Goal: Task Accomplishment & Management: Use online tool/utility

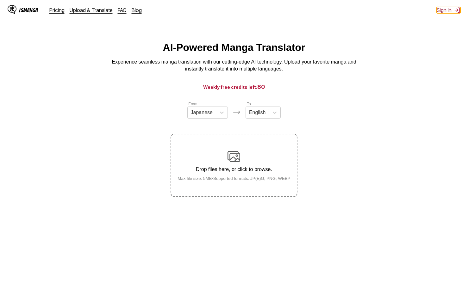
click at [455, 12] on img at bounding box center [457, 10] width 6 height 6
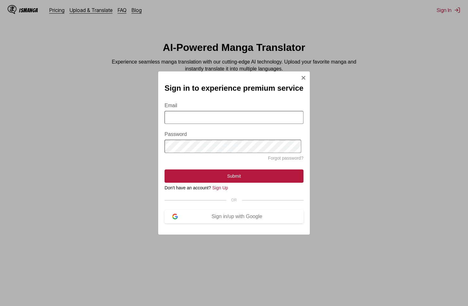
click at [243, 124] on form "Email Password Forgot password? Submit" at bounding box center [234, 139] width 139 height 88
click at [242, 119] on input "Email" at bounding box center [234, 117] width 139 height 13
type input "**********"
click at [238, 170] on form "**********" at bounding box center [234, 139] width 139 height 88
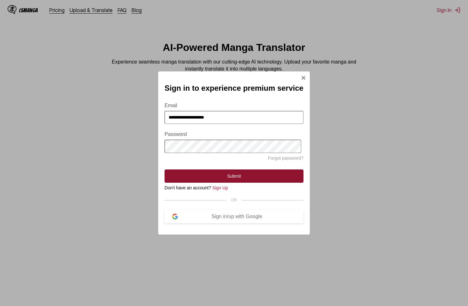
click at [240, 181] on button "Submit" at bounding box center [234, 176] width 139 height 13
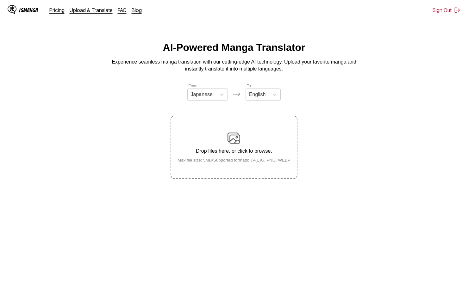
click at [253, 181] on main "AI-Powered Manga Translator Experience seamless manga translation with our cutt…" at bounding box center [234, 180] width 468 height 276
click at [234, 158] on div "Drop files here, or click to browse. Max file size: 5MB • Supported formats: JP…" at bounding box center [234, 147] width 123 height 31
click at [0, 0] on input "Drop files here, or click to browse. Max file size: 5MB • Supported formats: JP…" at bounding box center [0, 0] width 0 height 0
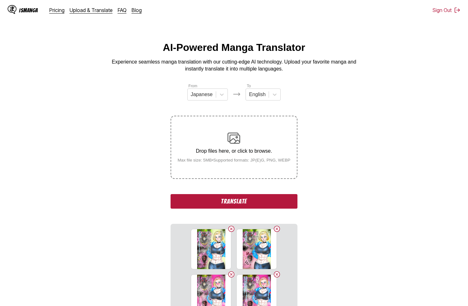
click at [251, 199] on button "Translate" at bounding box center [234, 201] width 127 height 15
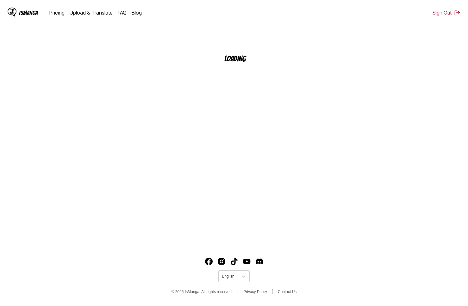
scroll to position [70, 0]
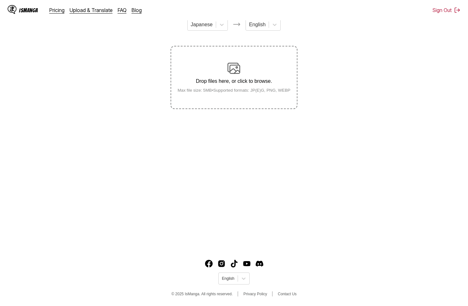
click at [213, 104] on label "Drop files here, or click to browse. Max file size: 5MB • Supported formats: JP…" at bounding box center [233, 78] width 125 height 62
click at [0, 0] on input "Drop files here, or click to browse. Max file size: 5MB • Supported formats: JP…" at bounding box center [0, 0] width 0 height 0
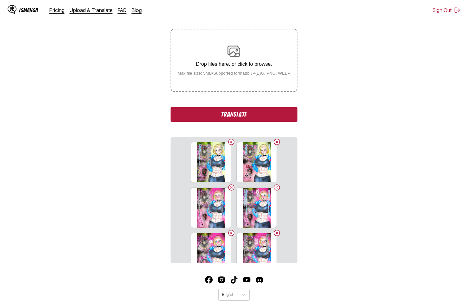
click at [256, 120] on button "Translate" at bounding box center [234, 114] width 127 height 15
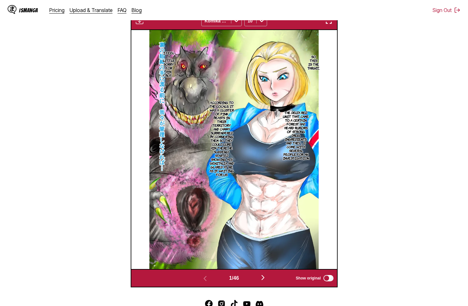
scroll to position [90, 0]
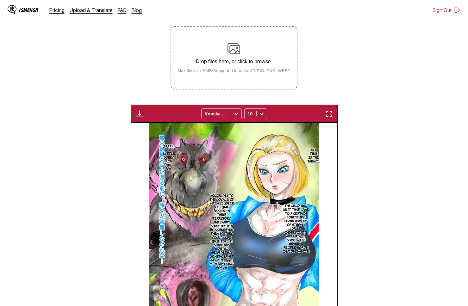
click at [145, 118] on button "button" at bounding box center [139, 114] width 11 height 8
click at [156, 120] on button "Download Panel" at bounding box center [156, 119] width 41 height 15
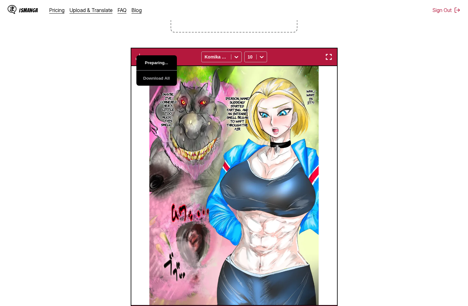
click at [156, 120] on img at bounding box center [233, 185] width 169 height 239
click at [141, 63] on div "Preparing... Download All Komika Axis 10" at bounding box center [234, 57] width 207 height 18
click at [142, 57] on img "button" at bounding box center [140, 57] width 8 height 8
click at [148, 63] on button "Preparing..." at bounding box center [156, 62] width 41 height 15
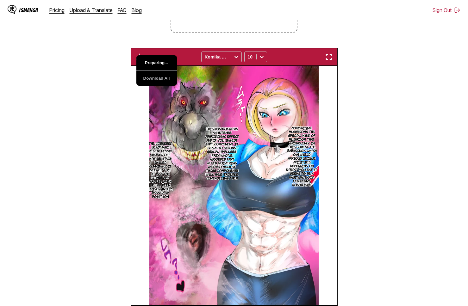
click at [148, 63] on button "Preparing..." at bounding box center [156, 62] width 41 height 15
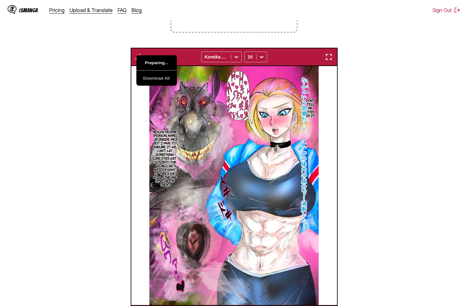
click at [148, 63] on button "Preparing..." at bounding box center [156, 62] width 41 height 15
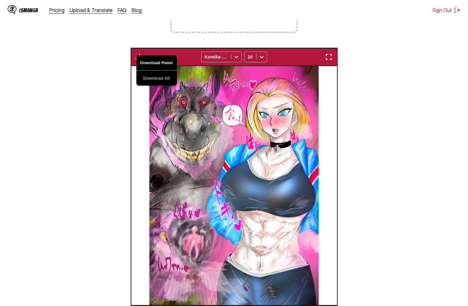
click at [148, 63] on button "Download Panel" at bounding box center [156, 62] width 41 height 15
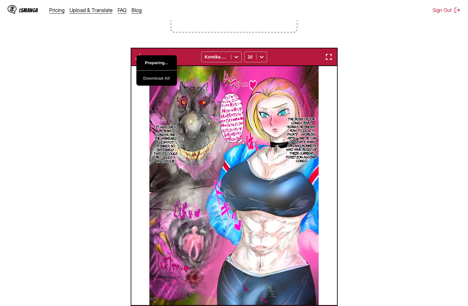
click at [148, 63] on button "Preparing..." at bounding box center [156, 62] width 41 height 15
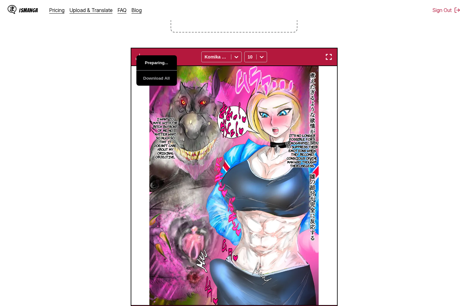
click at [148, 63] on button "Preparing..." at bounding box center [156, 62] width 41 height 15
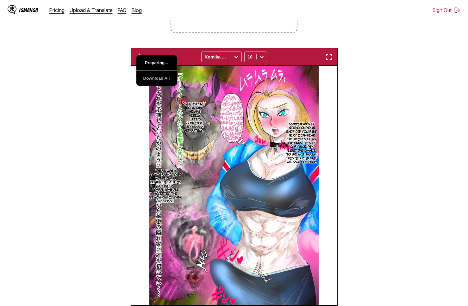
click at [148, 63] on button "Preparing..." at bounding box center [156, 62] width 41 height 15
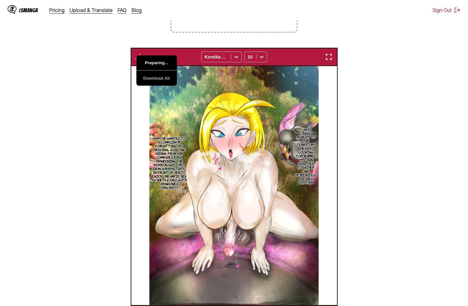
click at [148, 63] on button "Preparing..." at bounding box center [156, 62] width 41 height 15
click at [108, 65] on section "From Japanese To English Drop files here, or click to browse. Max file size: 5M…" at bounding box center [234, 129] width 458 height 387
click at [139, 54] on img "button" at bounding box center [140, 57] width 8 height 8
drag, startPoint x: 90, startPoint y: 66, endPoint x: 108, endPoint y: 65, distance: 18.4
click at [90, 66] on section "From Japanese To English Drop files here, or click to browse. Max file size: 5M…" at bounding box center [234, 129] width 458 height 387
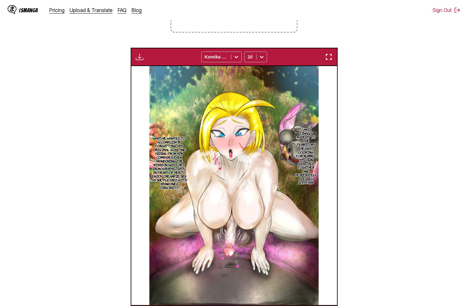
click at [134, 59] on button "button" at bounding box center [139, 57] width 11 height 8
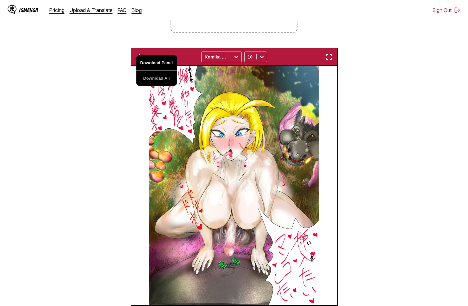
click at [155, 63] on button "Download Panel" at bounding box center [156, 62] width 41 height 15
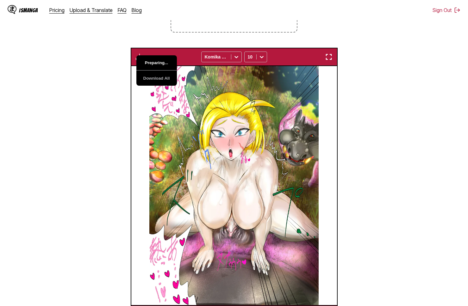
click at [155, 63] on button "Preparing..." at bounding box center [156, 62] width 41 height 15
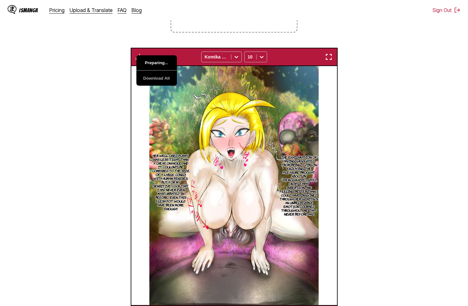
click at [155, 63] on button "Preparing..." at bounding box center [156, 62] width 41 height 15
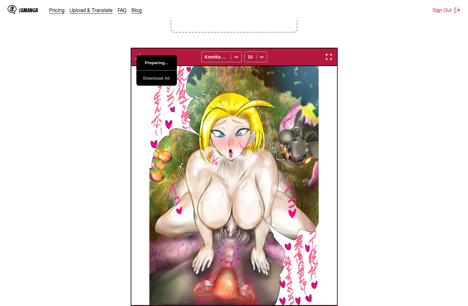
click at [155, 63] on button "Preparing..." at bounding box center [156, 62] width 41 height 15
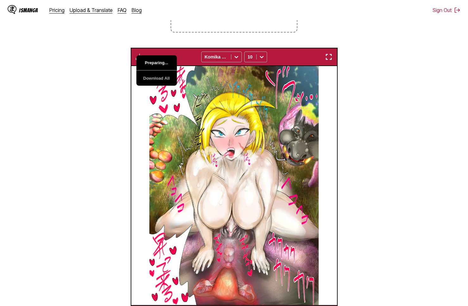
click at [155, 63] on button "Preparing..." at bounding box center [156, 62] width 41 height 15
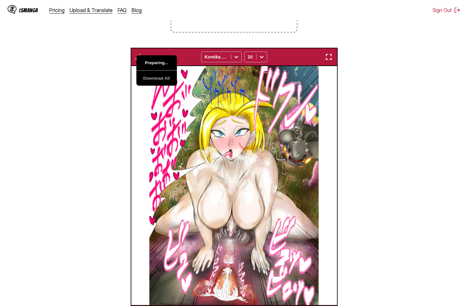
click at [155, 63] on button "Preparing..." at bounding box center [156, 62] width 41 height 15
click at [155, 63] on button "Download Panel" at bounding box center [156, 62] width 41 height 15
click at [115, 62] on section "From Japanese To English Drop files here, or click to browse. Max file size: 5M…" at bounding box center [234, 129] width 458 height 387
click at [138, 59] on img "button" at bounding box center [140, 57] width 8 height 8
click at [113, 59] on section "From Japanese To English Drop files here, or click to browse. Max file size: 5M…" at bounding box center [234, 129] width 458 height 387
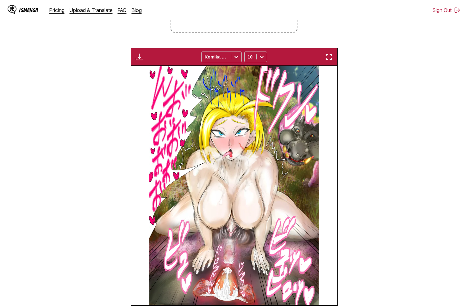
click at [136, 56] on img "button" at bounding box center [140, 57] width 8 height 8
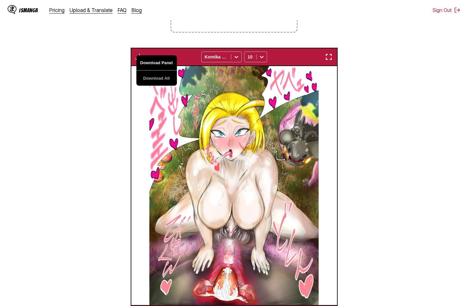
click at [161, 60] on button "Download Panel" at bounding box center [156, 62] width 41 height 15
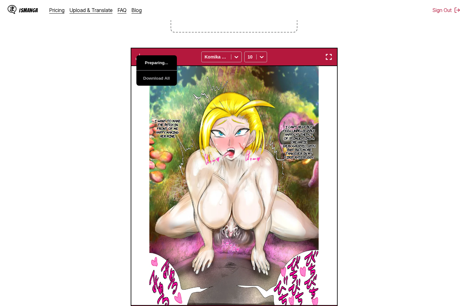
click at [161, 60] on button "Preparing..." at bounding box center [156, 62] width 41 height 15
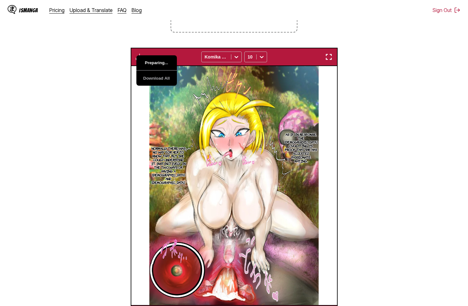
click at [161, 60] on button "Preparing..." at bounding box center [156, 62] width 41 height 15
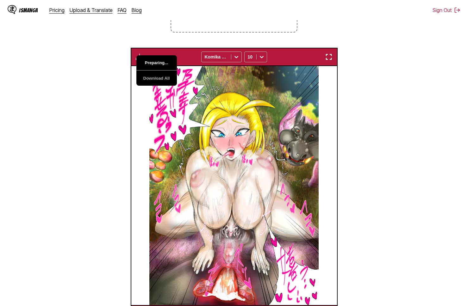
click at [161, 60] on button "Preparing..." at bounding box center [156, 62] width 41 height 15
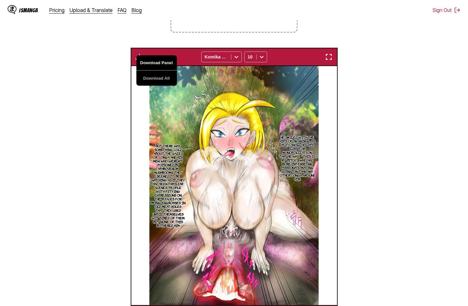
click at [161, 60] on button "Download Panel" at bounding box center [156, 62] width 41 height 15
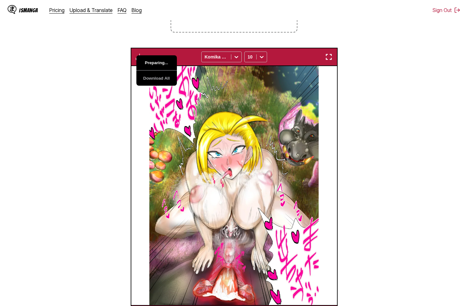
click at [161, 60] on button "Preparing..." at bounding box center [156, 62] width 41 height 15
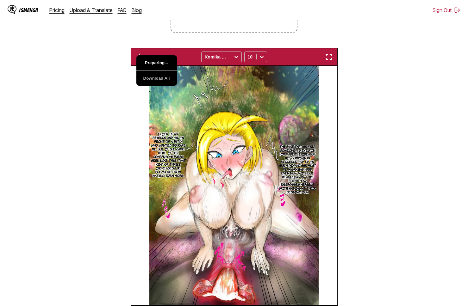
click at [161, 60] on button "Preparing..." at bounding box center [156, 62] width 41 height 15
click at [97, 59] on section "From Japanese To English Drop files here, or click to browse. Max file size: 5M…" at bounding box center [234, 129] width 458 height 387
click at [144, 60] on button "button" at bounding box center [139, 57] width 11 height 8
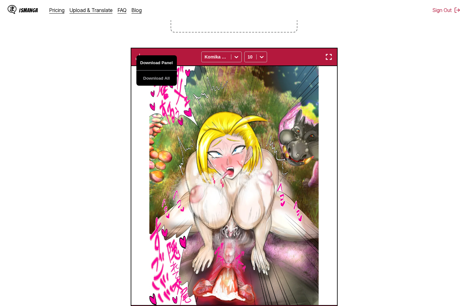
click at [163, 64] on button "Download Panel" at bounding box center [156, 62] width 41 height 15
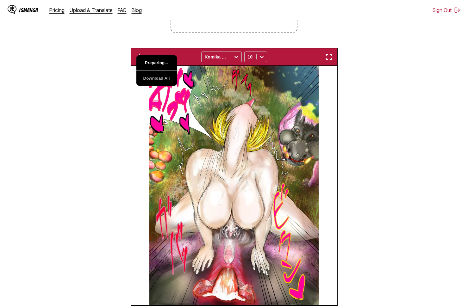
click at [163, 64] on button "Preparing..." at bounding box center [156, 62] width 41 height 15
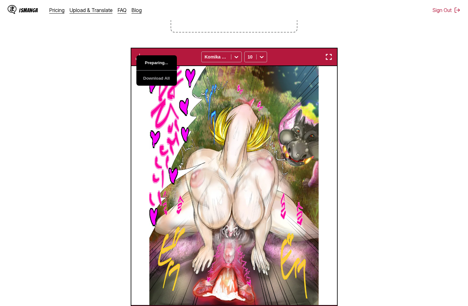
click at [163, 64] on button "Preparing..." at bounding box center [156, 62] width 41 height 15
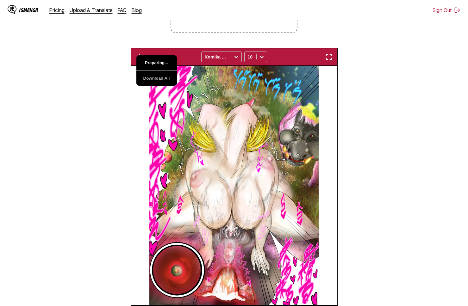
click at [163, 64] on button "Preparing..." at bounding box center [156, 62] width 41 height 15
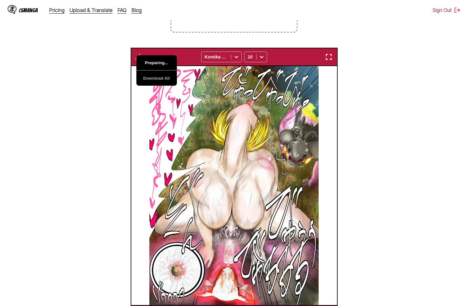
click at [163, 64] on button "Preparing..." at bounding box center [156, 62] width 41 height 15
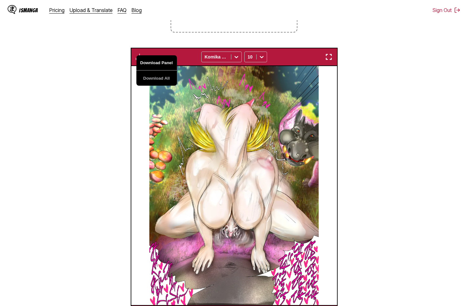
click at [163, 62] on button "Download Panel" at bounding box center [156, 62] width 41 height 15
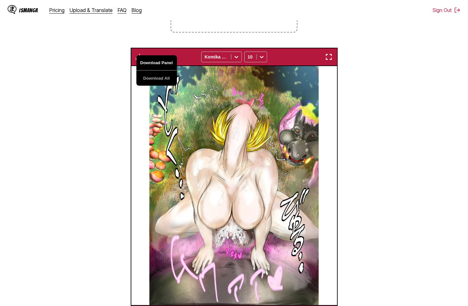
click at [163, 62] on button "Download Panel" at bounding box center [156, 62] width 41 height 15
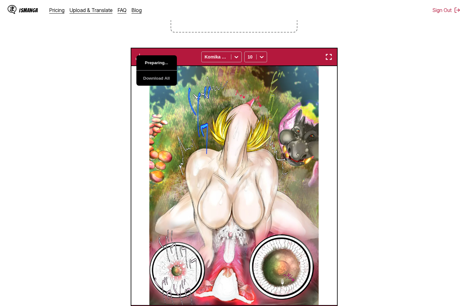
click at [163, 62] on button "Preparing..." at bounding box center [156, 62] width 41 height 15
click at [110, 62] on section "From Japanese To English Drop files here, or click to browse. Max file size: 5M…" at bounding box center [234, 129] width 458 height 387
click at [50, 62] on section "From Japanese To English Drop files here, or click to browse. Max file size: 5M…" at bounding box center [234, 129] width 458 height 387
click at [144, 62] on div "Download Panel Download All Komika Axis 10" at bounding box center [234, 57] width 207 height 18
click at [135, 60] on button "button" at bounding box center [139, 57] width 11 height 8
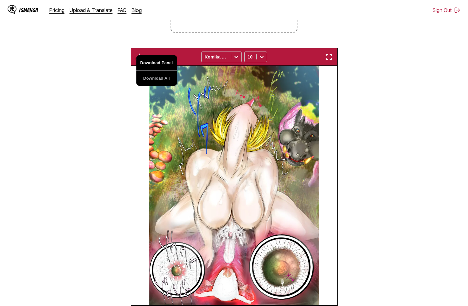
click at [137, 60] on button "Download Panel" at bounding box center [156, 62] width 41 height 15
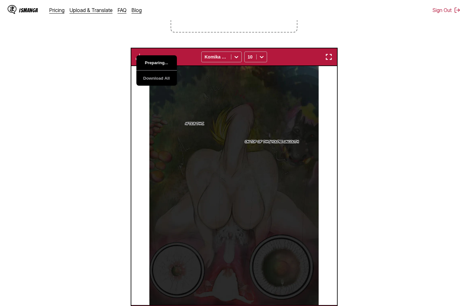
click at [152, 66] on button "Preparing..." at bounding box center [156, 62] width 41 height 15
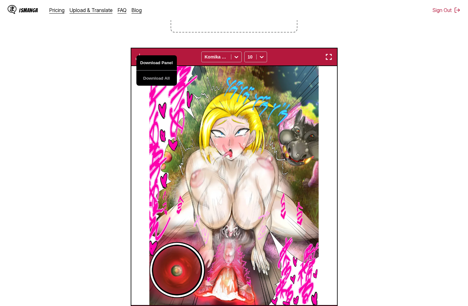
click at [152, 66] on button "Download Panel" at bounding box center [156, 62] width 41 height 15
click at [152, 66] on button "Preparing..." at bounding box center [156, 62] width 41 height 15
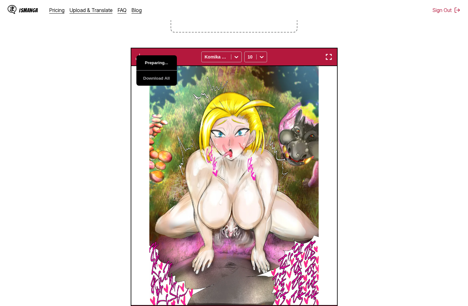
click at [152, 66] on button "Preparing..." at bounding box center [156, 62] width 41 height 15
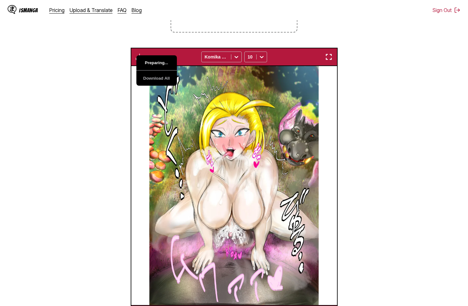
click at [152, 66] on button "Preparing..." at bounding box center [156, 62] width 41 height 15
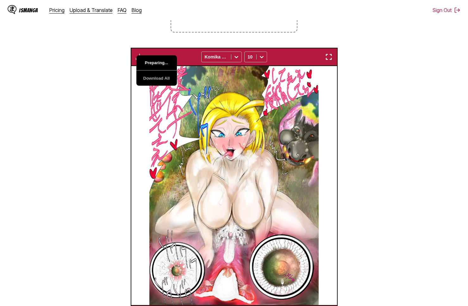
click at [152, 66] on button "Preparing..." at bounding box center [156, 62] width 41 height 15
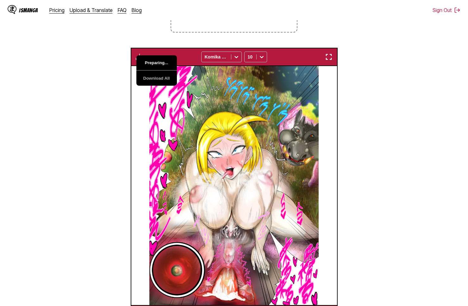
click at [152, 66] on button "Preparing..." at bounding box center [156, 62] width 41 height 15
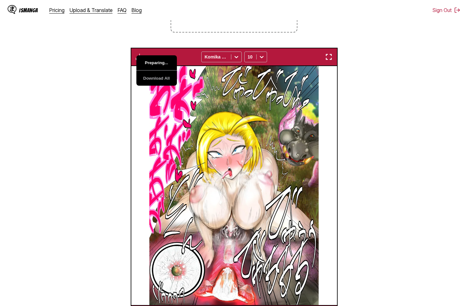
click at [152, 66] on button "Preparing..." at bounding box center [156, 62] width 41 height 15
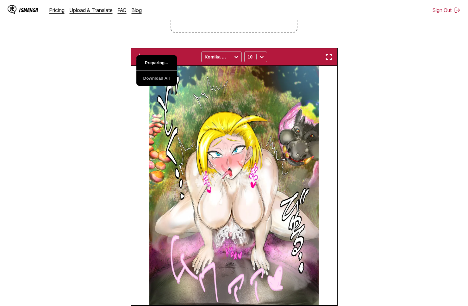
click at [152, 66] on button "Preparing..." at bounding box center [156, 62] width 41 height 15
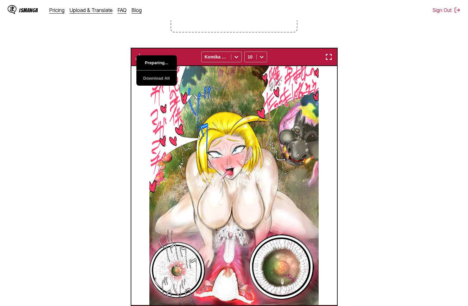
click at [152, 66] on button "Preparing..." at bounding box center [156, 62] width 41 height 15
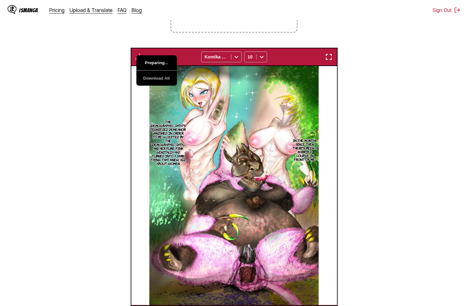
click at [152, 66] on button "Preparing..." at bounding box center [156, 62] width 41 height 15
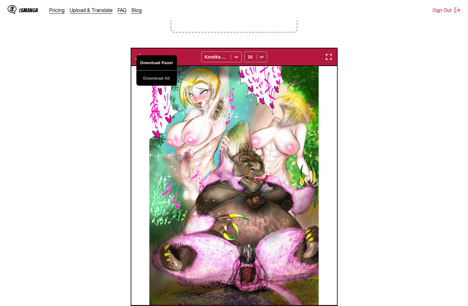
click at [152, 66] on button "Download Panel" at bounding box center [156, 62] width 41 height 15
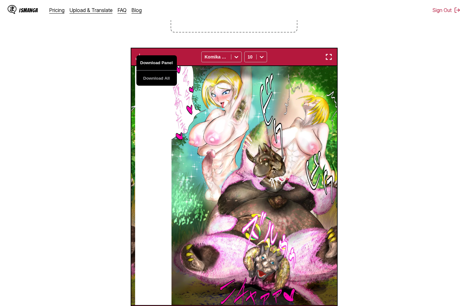
click at [152, 66] on button "Download Panel" at bounding box center [156, 62] width 41 height 15
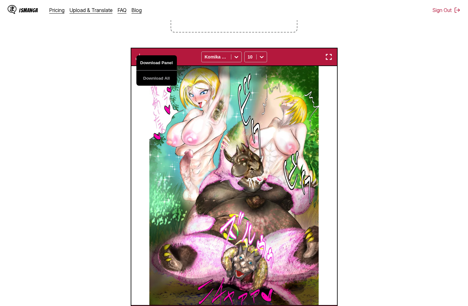
click at [152, 66] on button "Download Panel" at bounding box center [156, 62] width 41 height 15
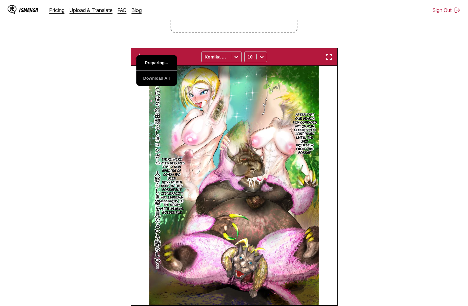
click at [152, 66] on button "Preparing..." at bounding box center [156, 62] width 41 height 15
click at [373, 52] on section "From Japanese To English Drop files here, or click to browse. Max file size: 5M…" at bounding box center [234, 129] width 458 height 387
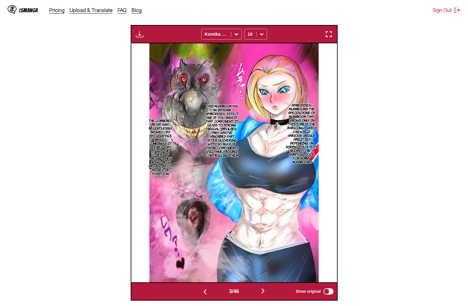
scroll to position [150, 0]
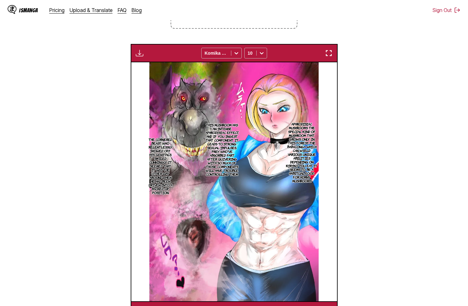
click at [142, 56] on img "button" at bounding box center [140, 53] width 8 height 8
click at [166, 63] on button "Download Panel" at bounding box center [156, 59] width 41 height 15
click at [385, 64] on section "From Japanese To English Drop files here, or click to browse. Max file size: 5M…" at bounding box center [234, 126] width 458 height 387
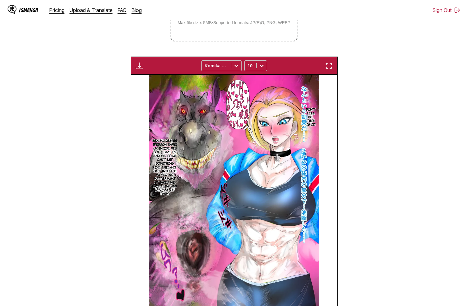
scroll to position [119, 0]
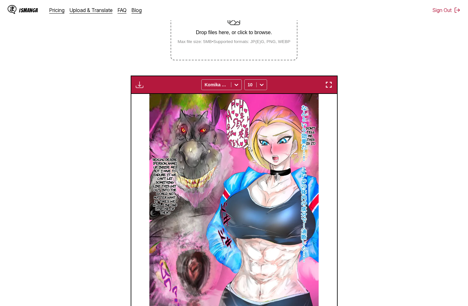
click at [137, 85] on img "button" at bounding box center [140, 85] width 8 height 8
click at [152, 87] on button "Download Panel" at bounding box center [156, 90] width 41 height 15
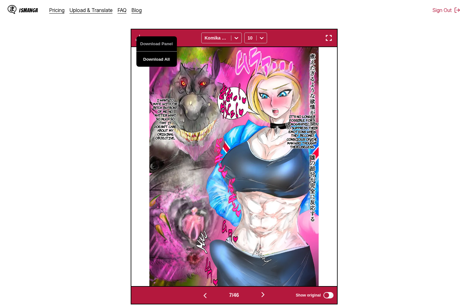
scroll to position [150, 0]
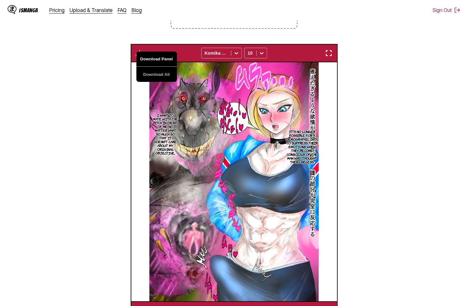
click at [154, 60] on button "Download Panel" at bounding box center [156, 59] width 41 height 15
